Goal: Browse casually

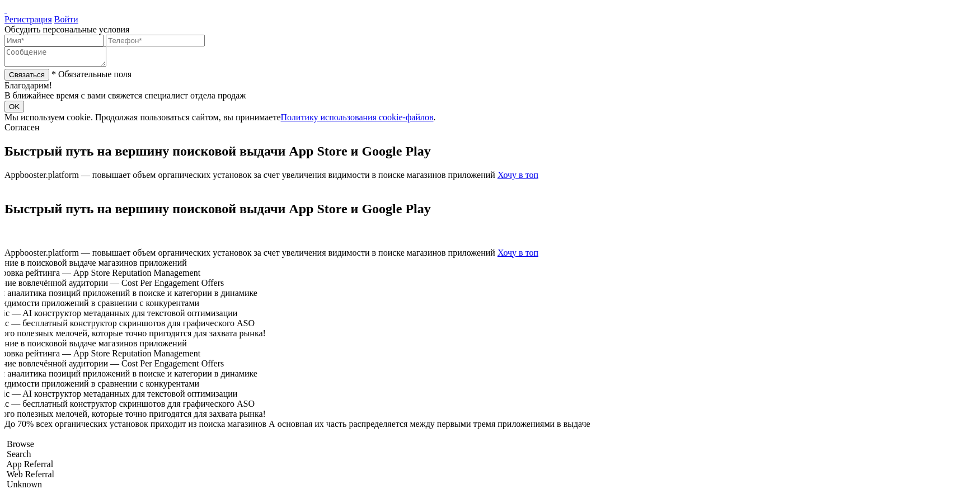
click at [498, 180] on div "Быстрый путь на вершину поисковой выдачи App Store и Google Play Appbooster.pla…" at bounding box center [483, 162] width 958 height 36
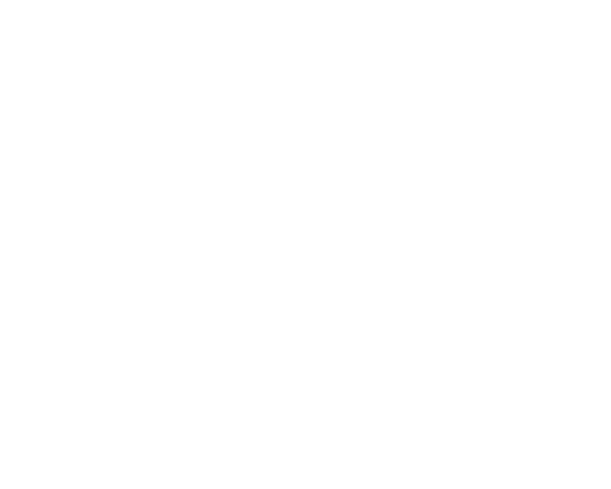
scroll to position [2778, 0]
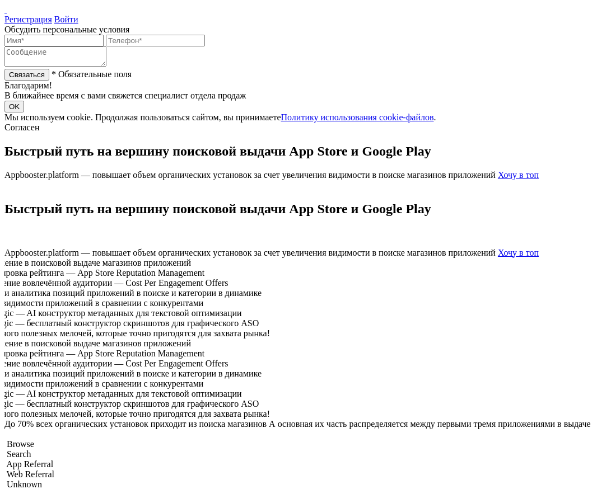
scroll to position [2778, 0]
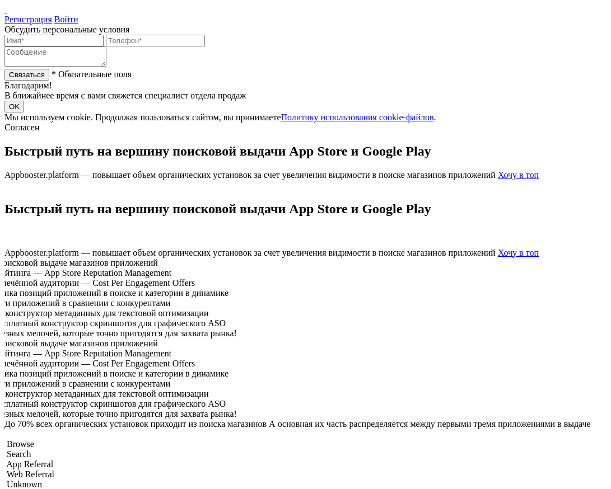
scroll to position [2739, 0]
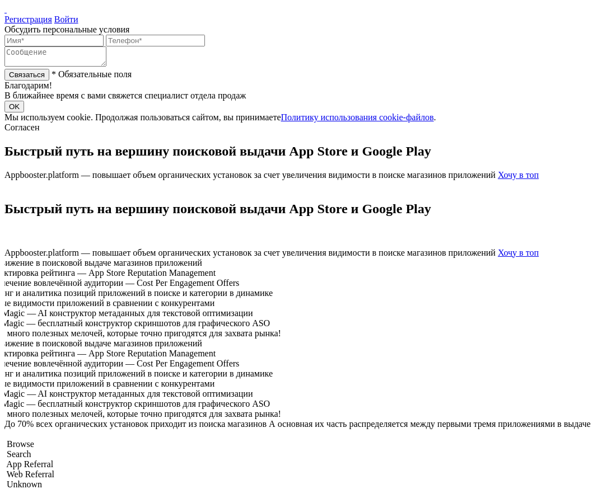
scroll to position [2729, 0]
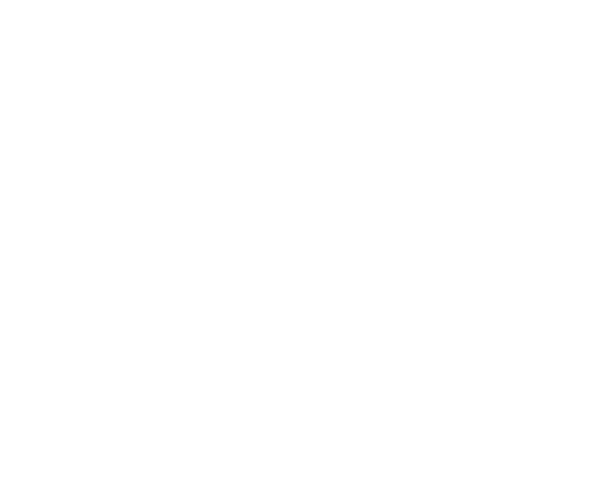
scroll to position [2715, 0]
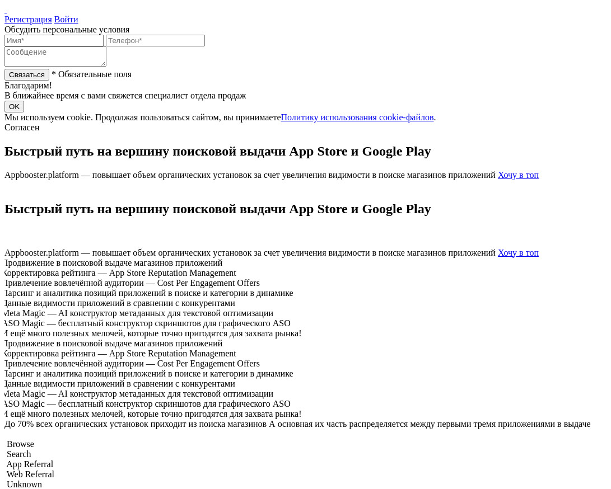
scroll to position [2715, 0]
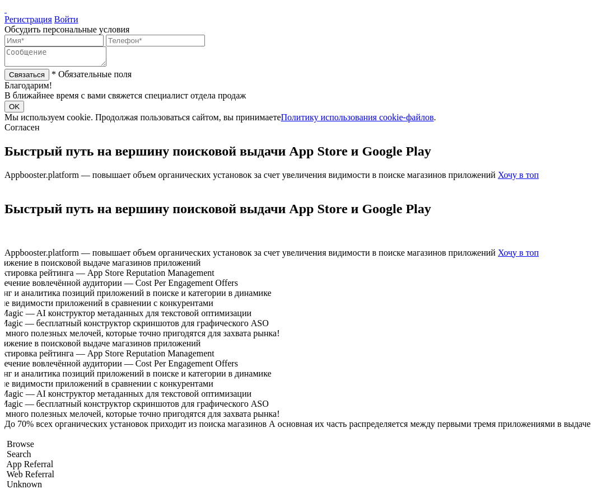
scroll to position [2715, 0]
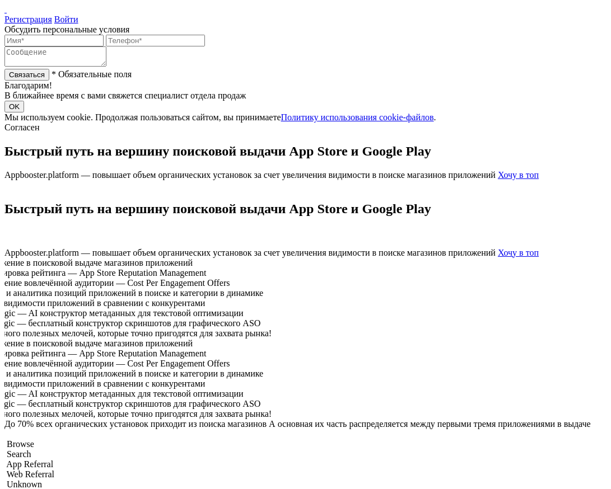
scroll to position [2715, 0]
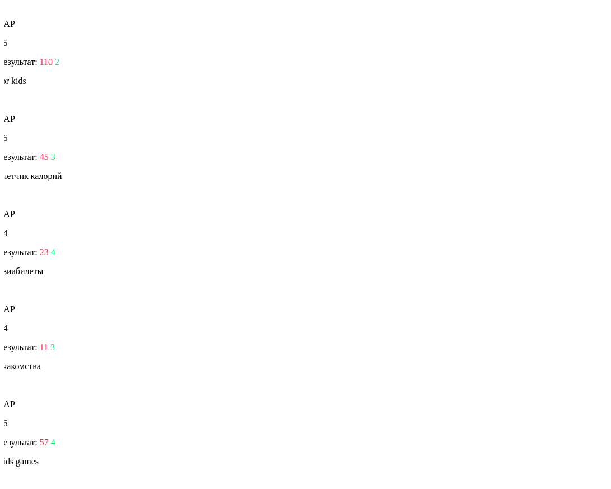
scroll to position [2715, 0]
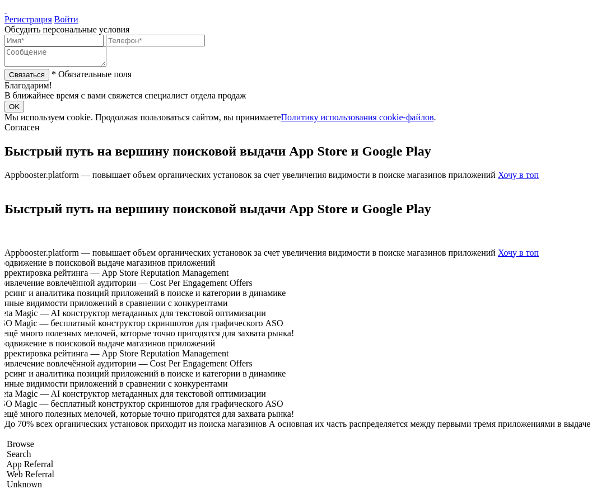
scroll to position [2715, 0]
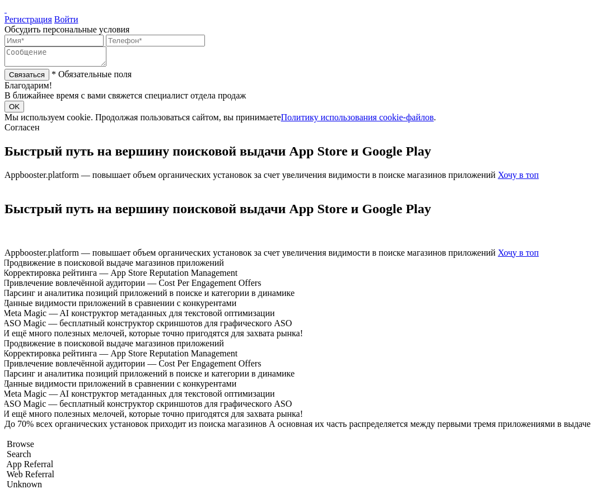
scroll to position [2715, 0]
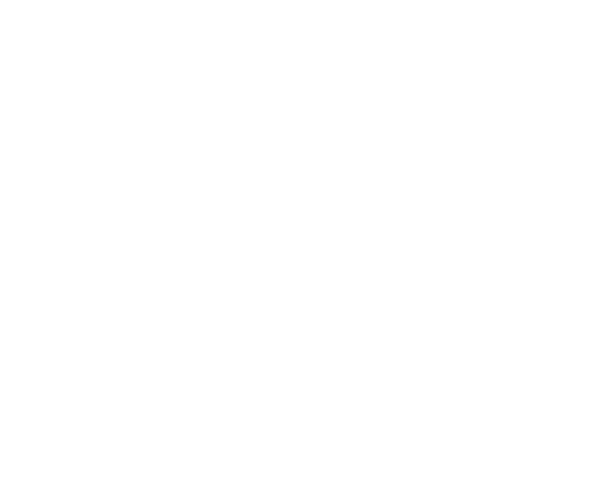
scroll to position [2769, 0]
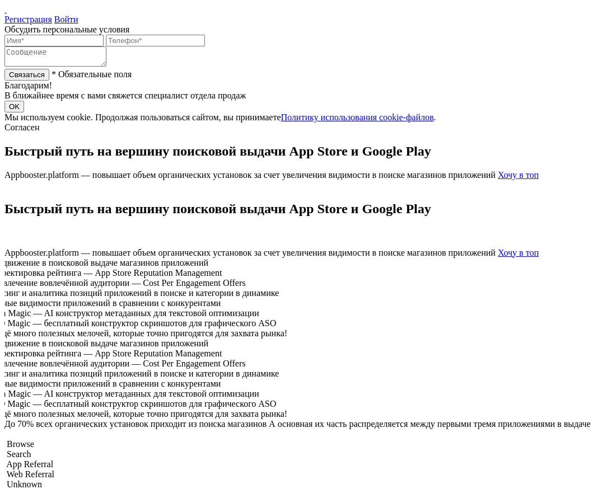
scroll to position [2769, 0]
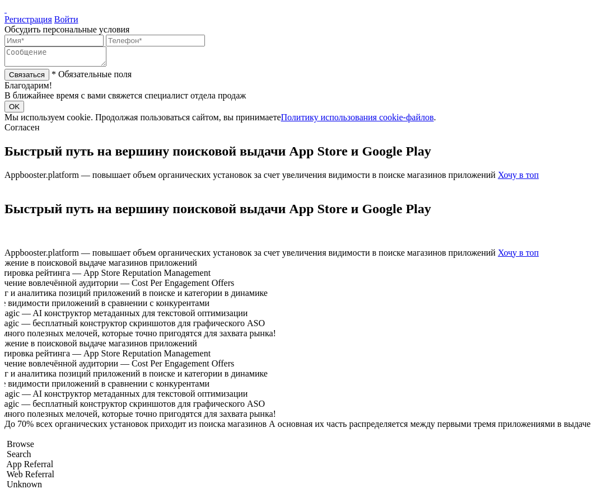
scroll to position [2769, 0]
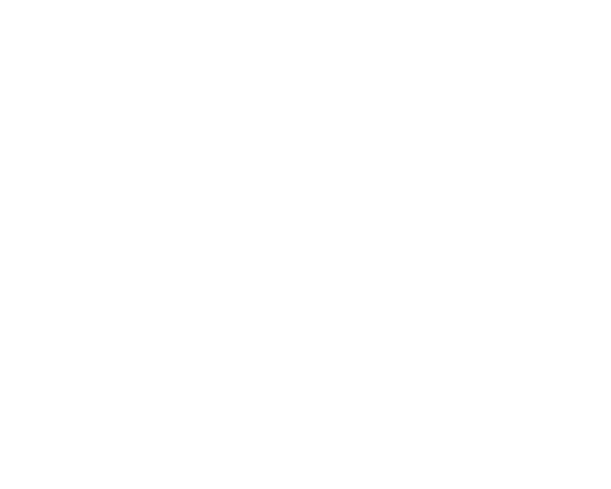
scroll to position [2770, 0]
